Goal: Information Seeking & Learning: Learn about a topic

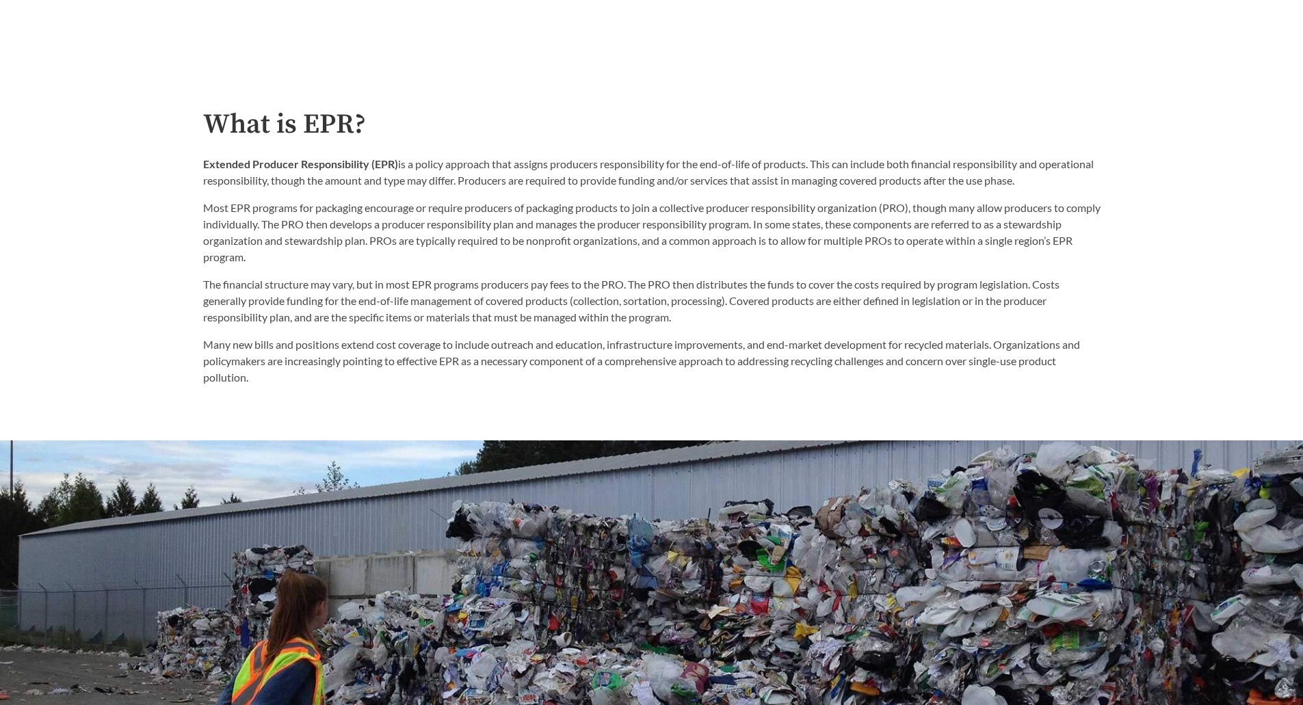
scroll to position [616, 0]
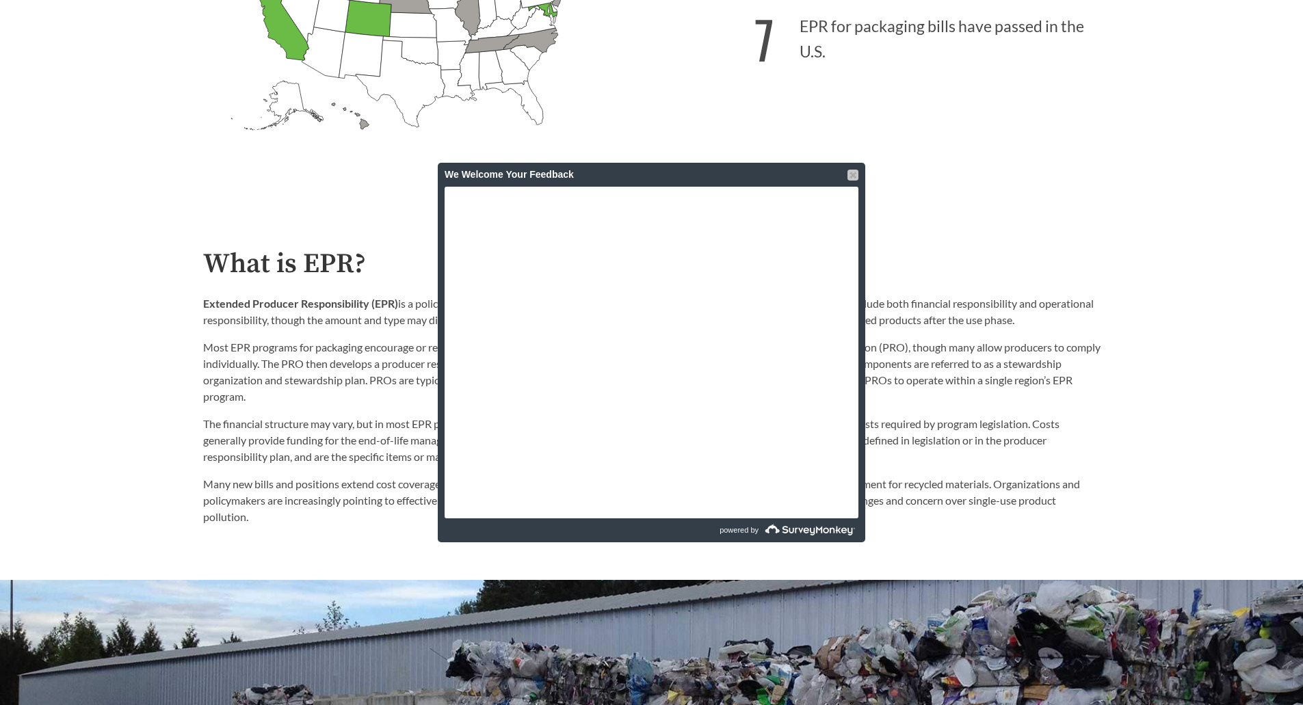
click at [855, 173] on div at bounding box center [852, 175] width 11 height 11
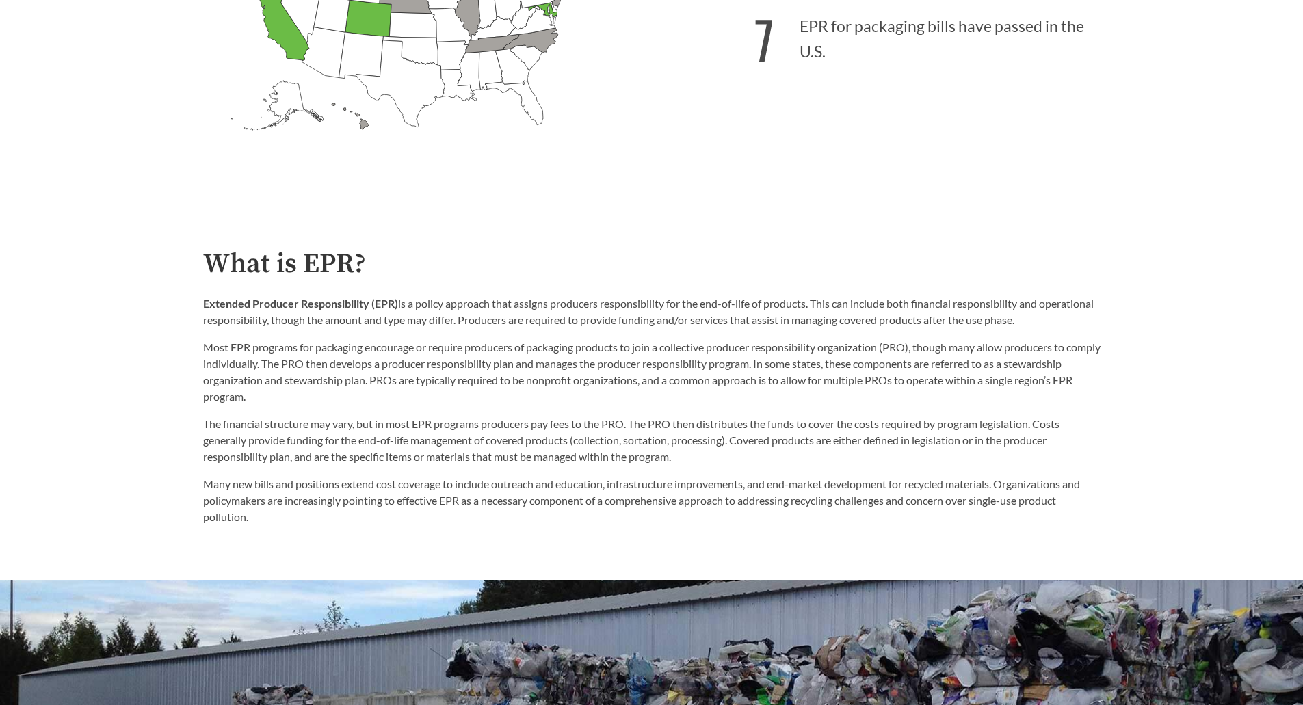
drag, startPoint x: 1083, startPoint y: 324, endPoint x: 410, endPoint y: 310, distance: 673.1
click at [410, 310] on p "Extended Producer Responsibility (EPR) is a policy approach that assigns produc…" at bounding box center [651, 311] width 897 height 33
copy p "a policy approach that assigns producers responsibility for the end-of-life of …"
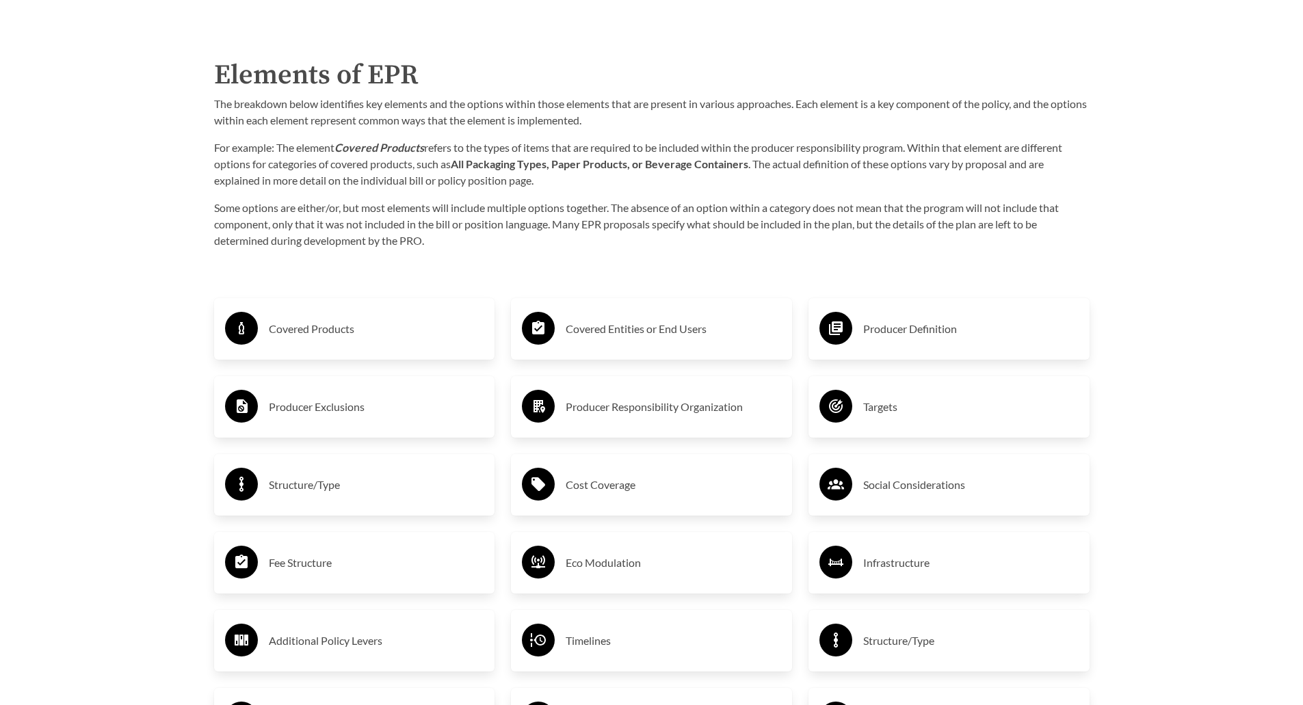
scroll to position [2257, 0]
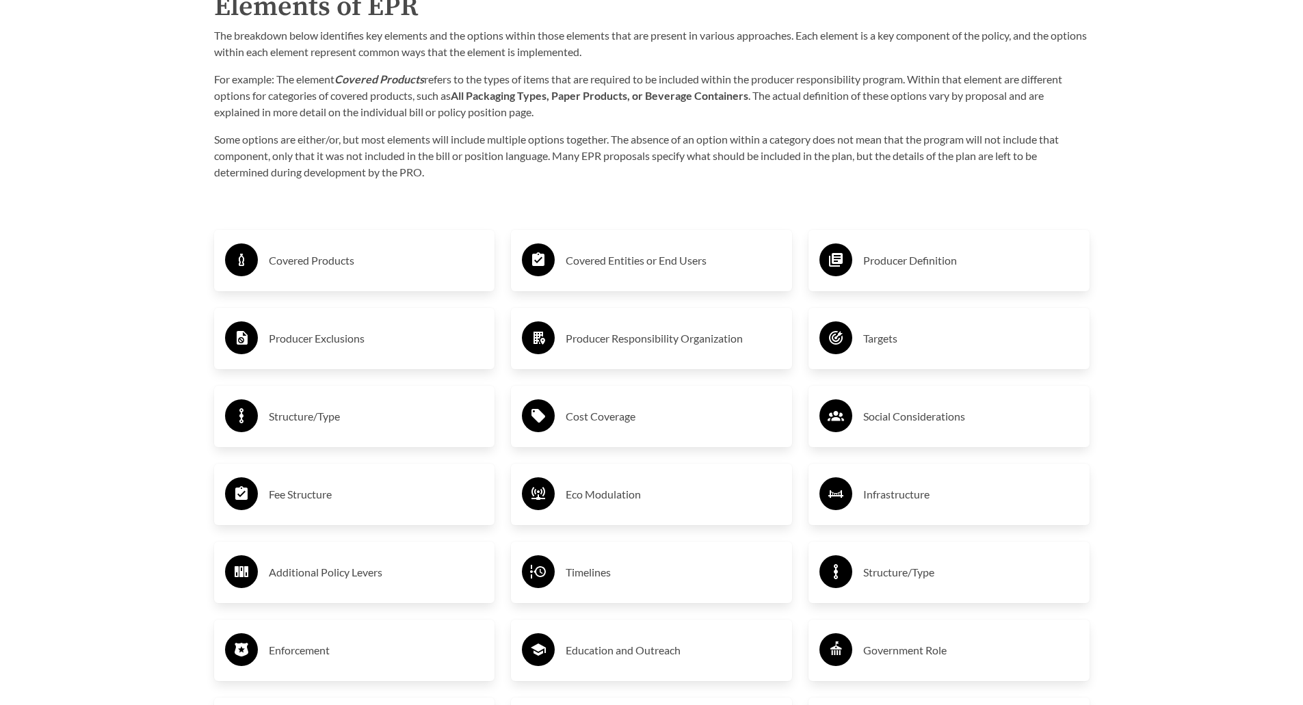
click at [308, 265] on h3 "Covered Products" at bounding box center [376, 261] width 215 height 22
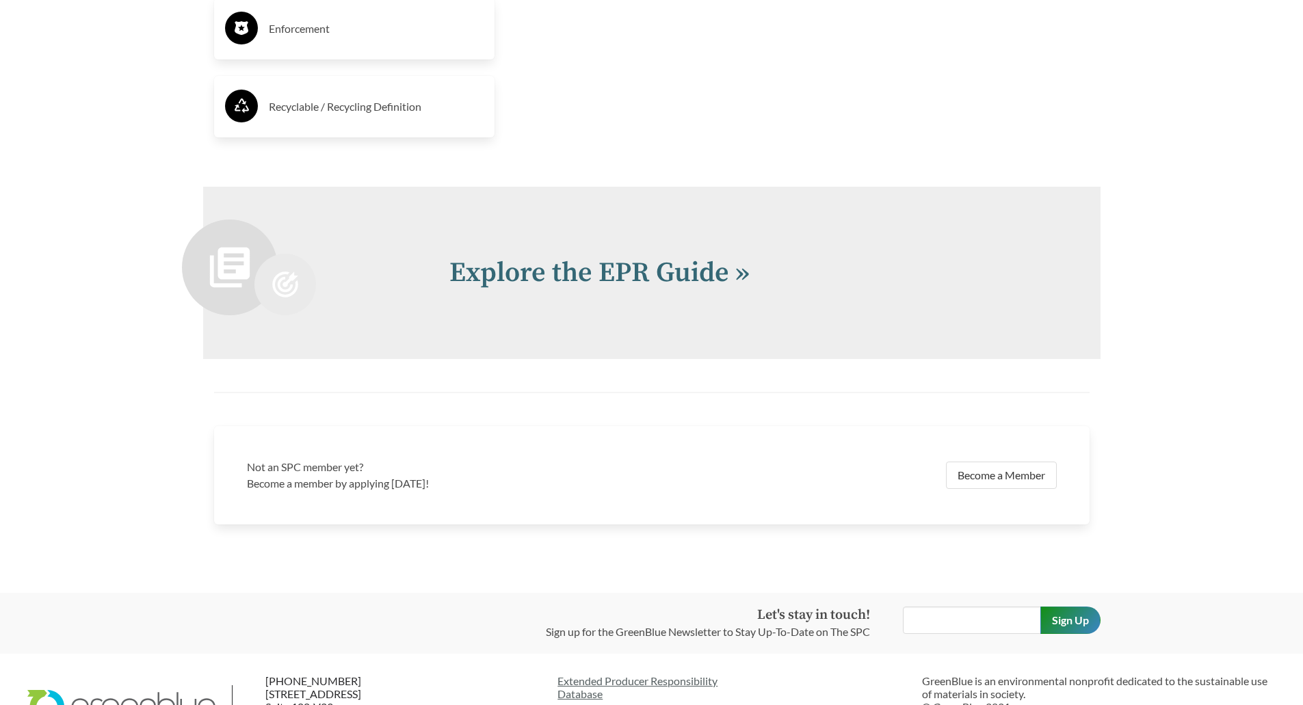
scroll to position [3114, 0]
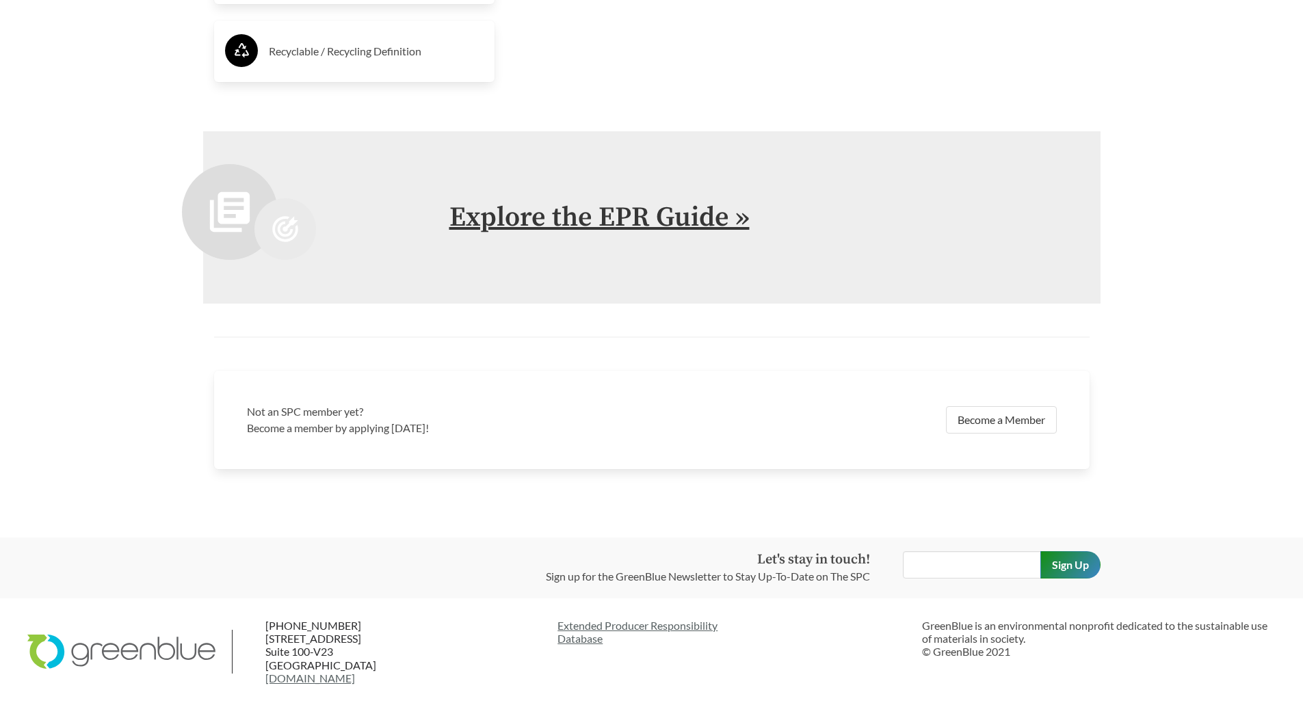
click at [492, 223] on link "Explore the EPR Guide »" at bounding box center [599, 217] width 300 height 34
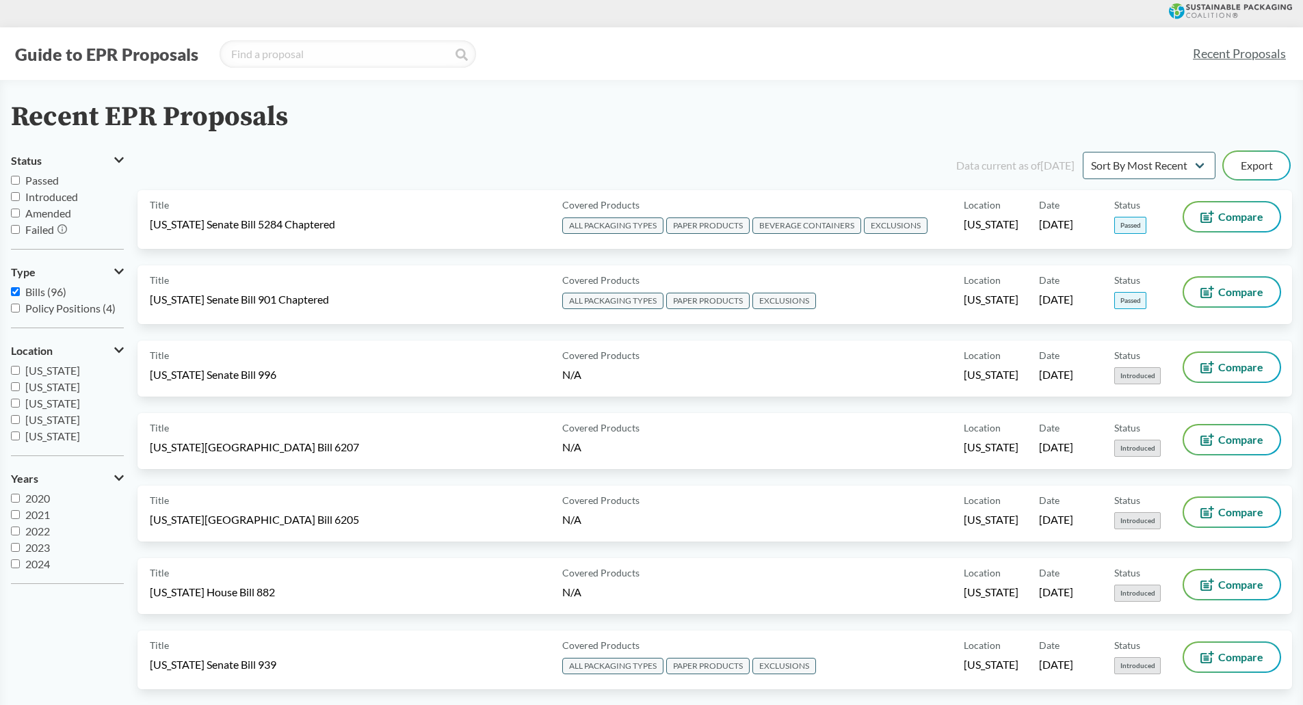
click at [48, 182] on span "Passed" at bounding box center [42, 180] width 34 height 13
click at [20, 182] on input "Passed" at bounding box center [15, 180] width 9 height 9
checkbox input "true"
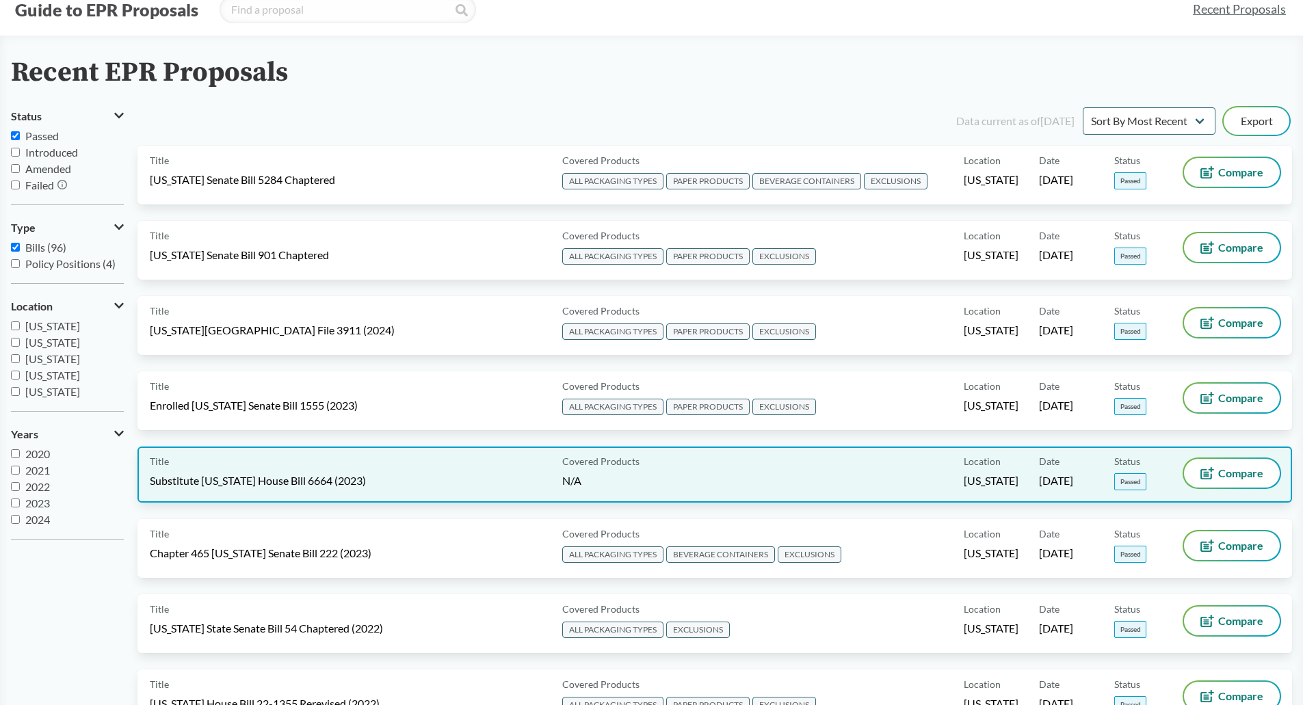
scroll to position [68, 0]
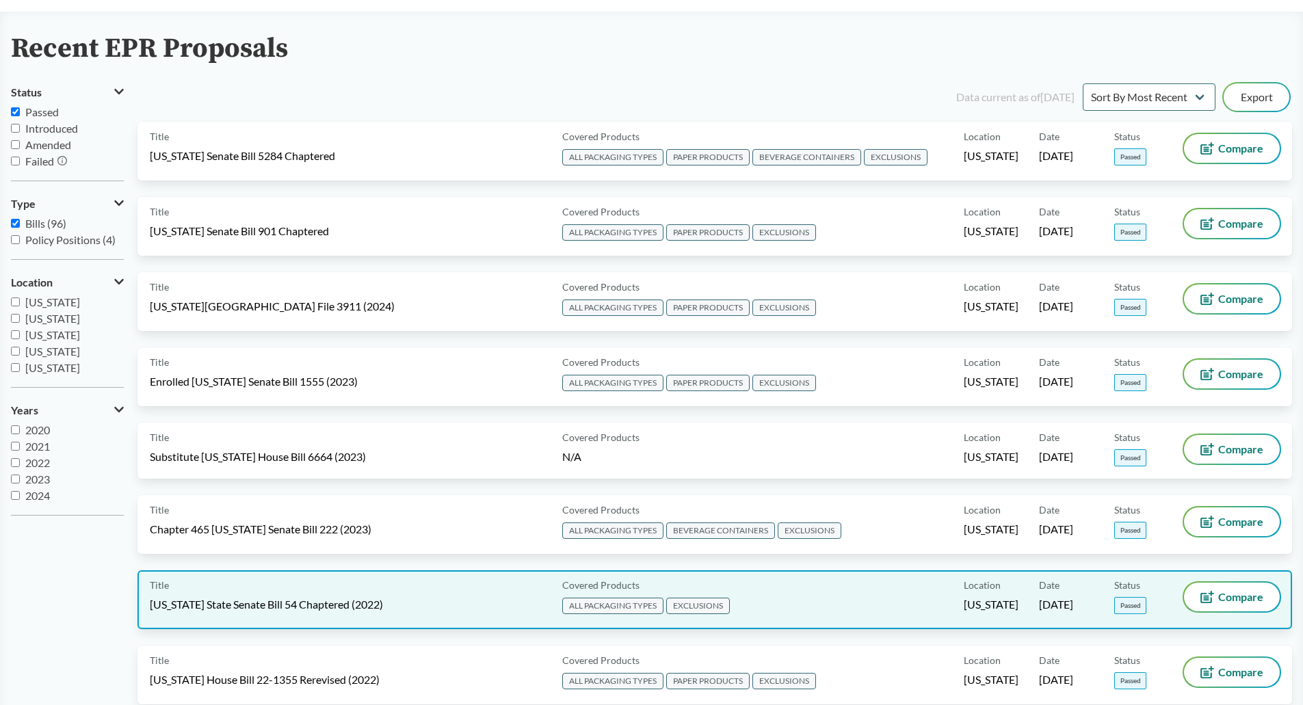
click at [733, 620] on div "Title [US_STATE] State Senate Bill 54 Chaptered (2022) Covered Products ALL PAC…" at bounding box center [714, 599] width 1154 height 59
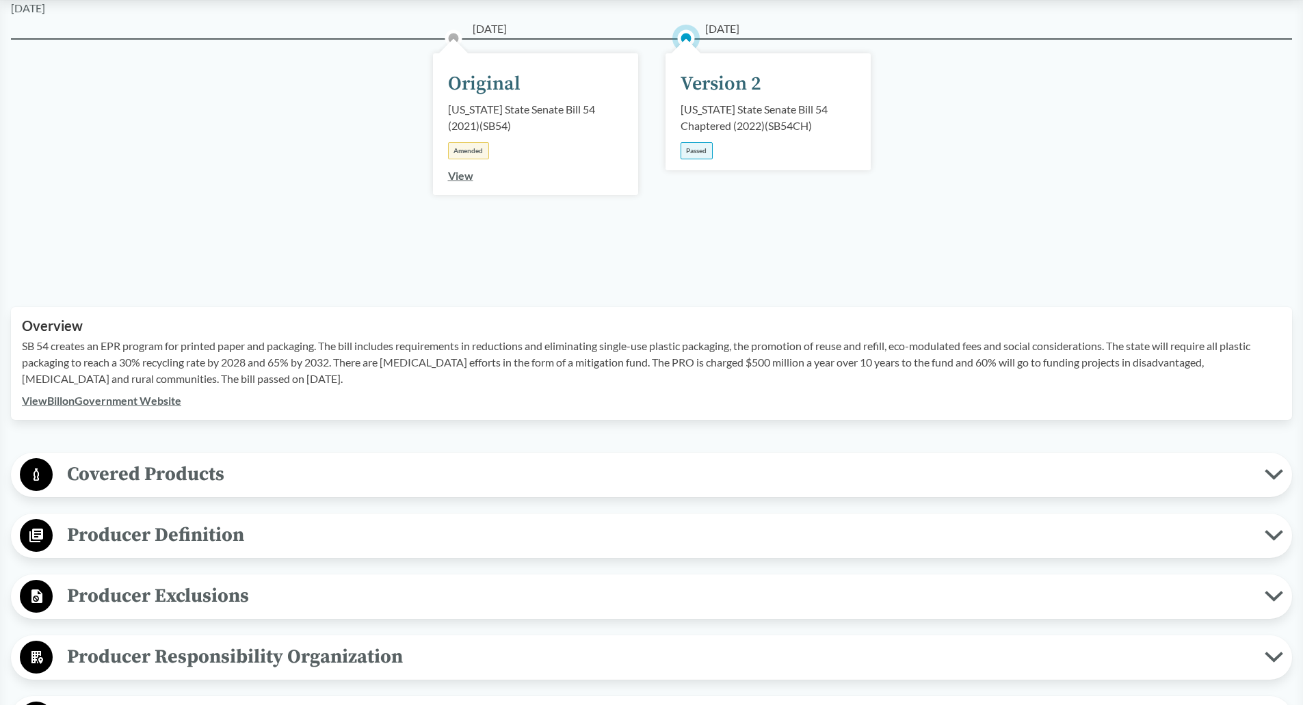
scroll to position [274, 0]
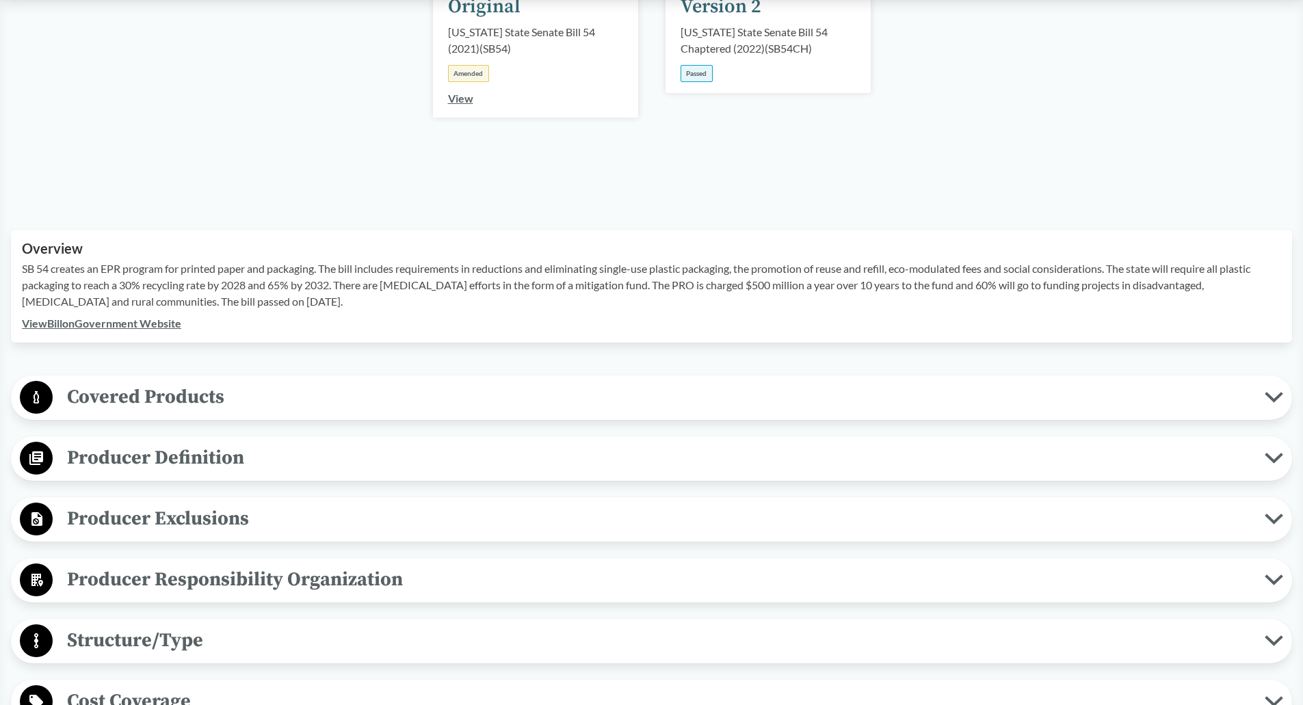
click at [306, 404] on span "Covered Products" at bounding box center [659, 397] width 1212 height 31
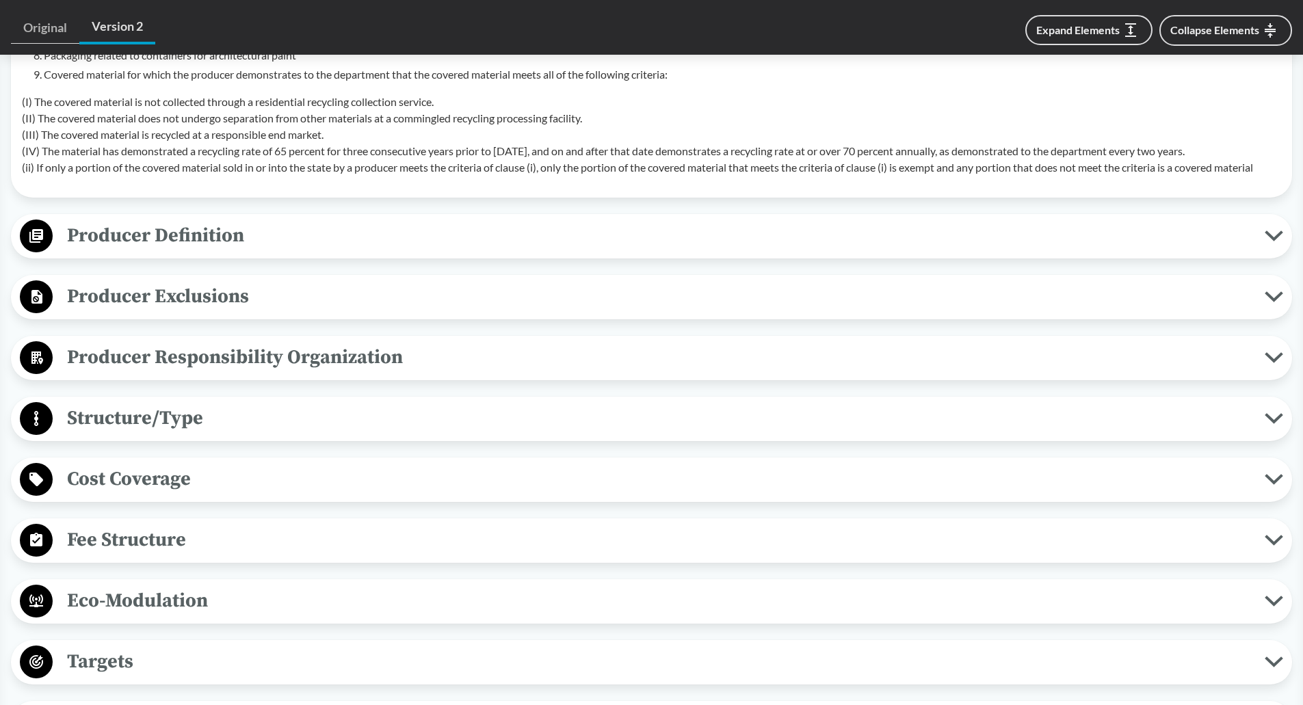
scroll to position [957, 0]
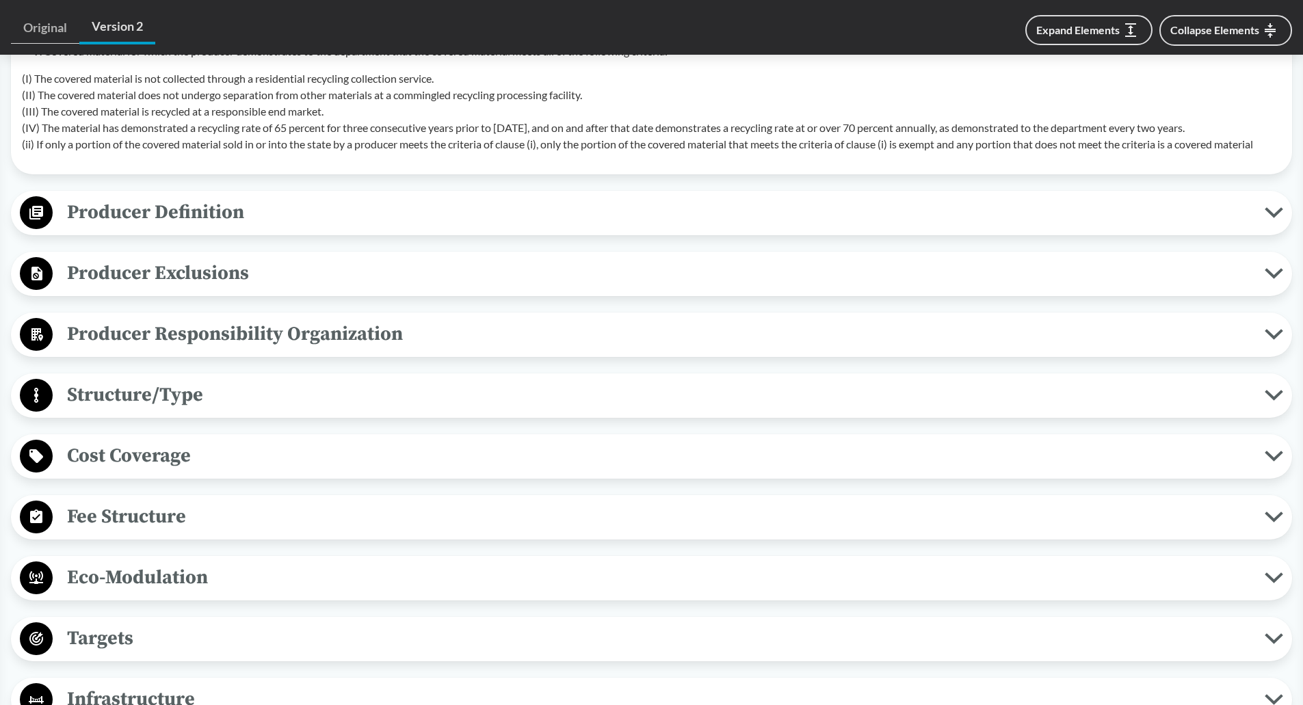
click at [233, 449] on span "Cost Coverage" at bounding box center [659, 455] width 1212 height 31
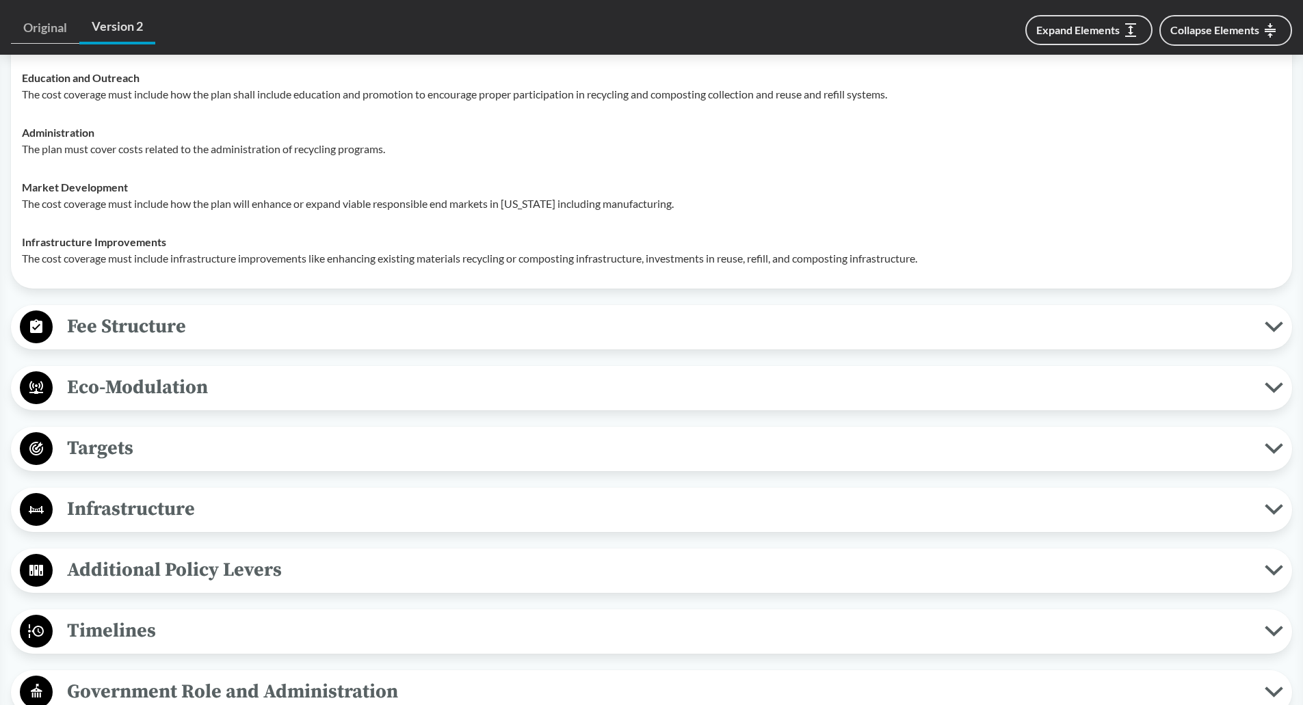
scroll to position [1505, 0]
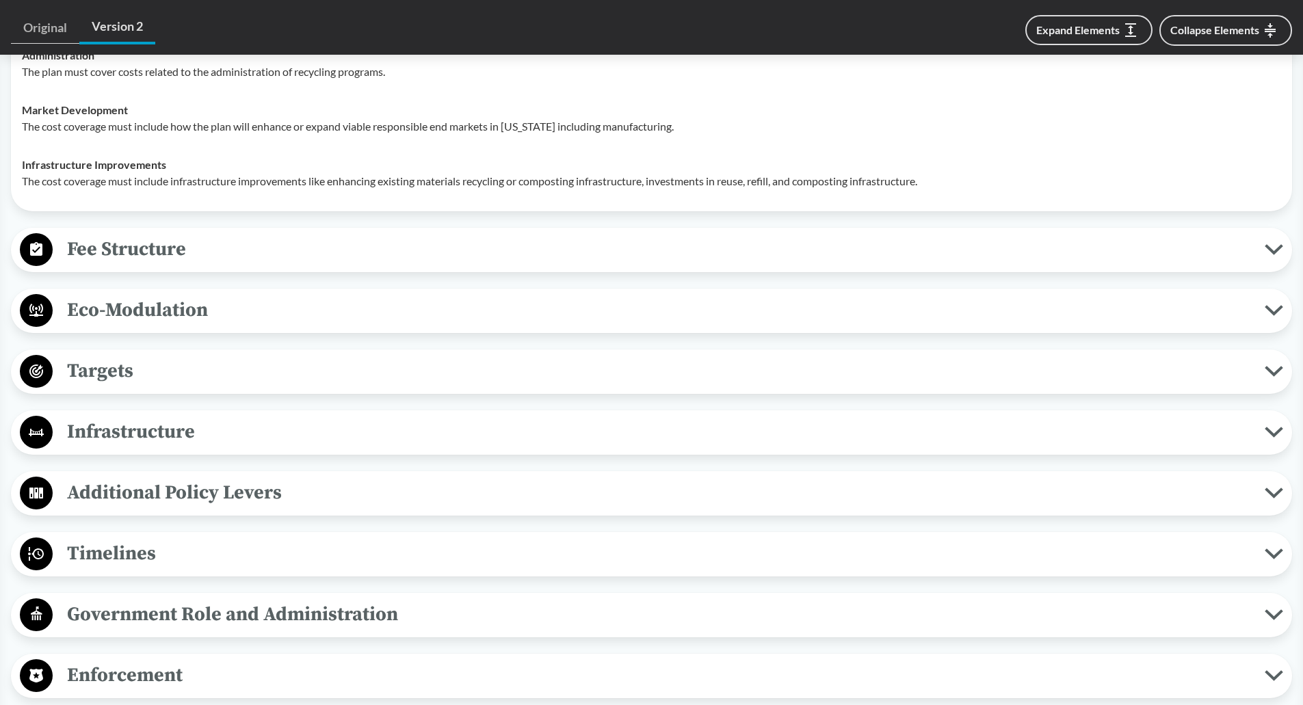
click at [237, 247] on span "Fee Structure" at bounding box center [659, 249] width 1212 height 31
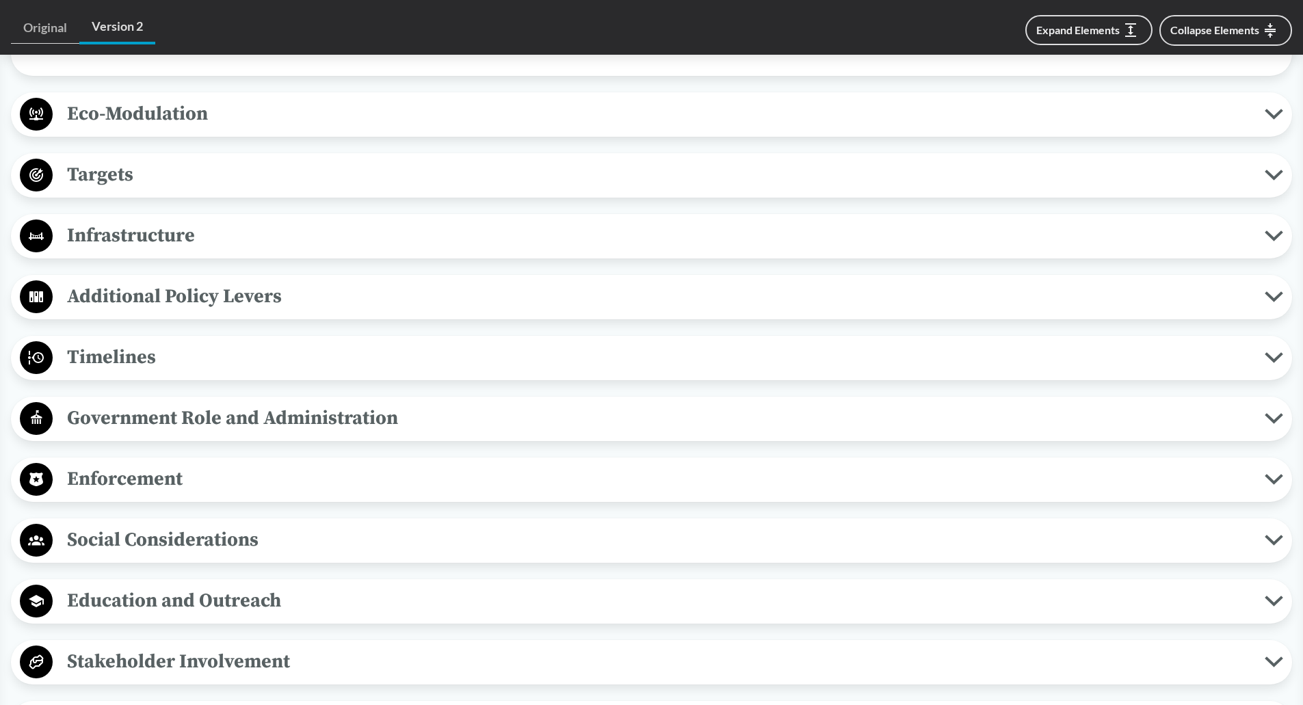
scroll to position [2120, 0]
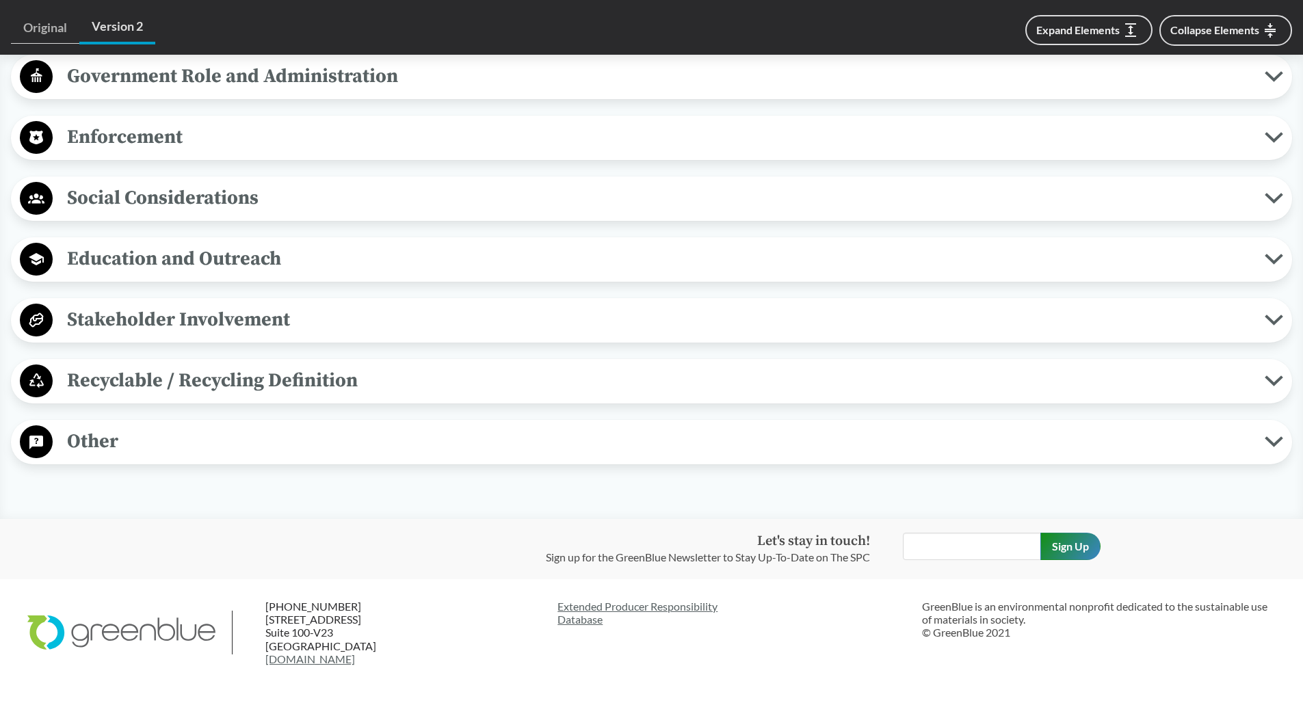
click at [321, 379] on span "Recyclable / Recycling Definition" at bounding box center [659, 380] width 1212 height 31
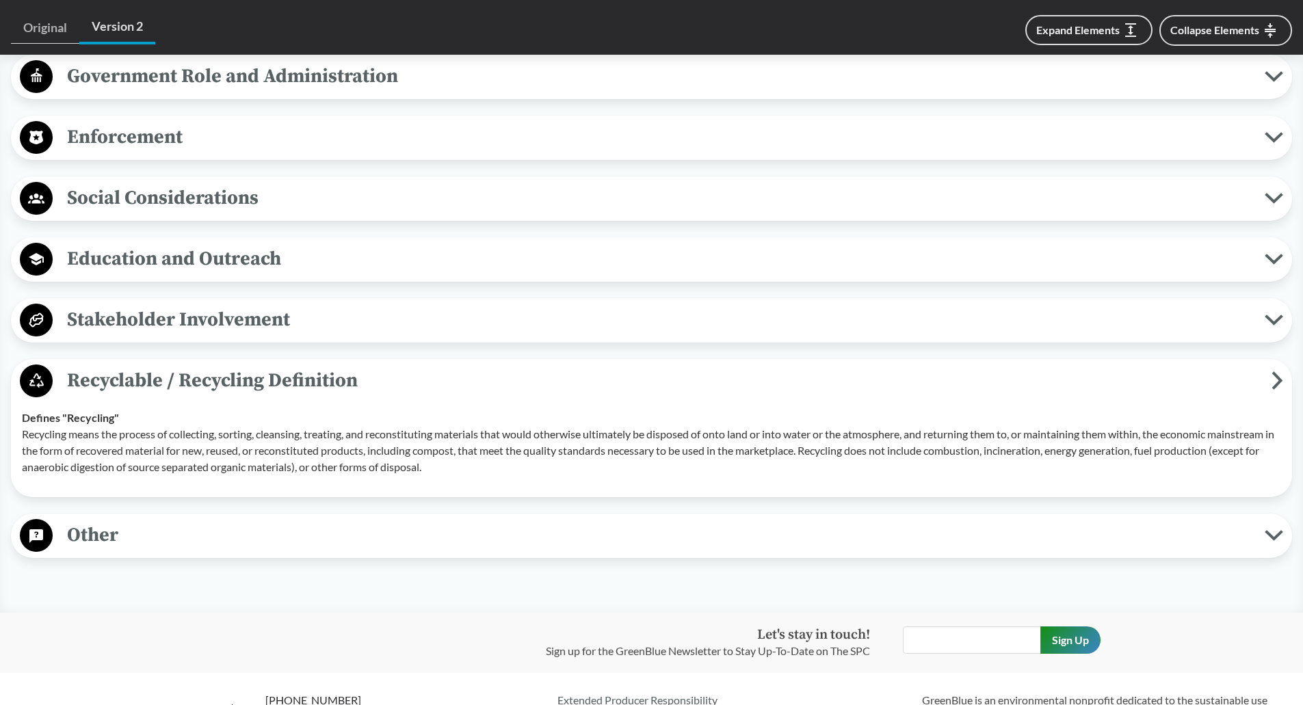
scroll to position [2266, 0]
